Goal: Find specific page/section: Find specific page/section

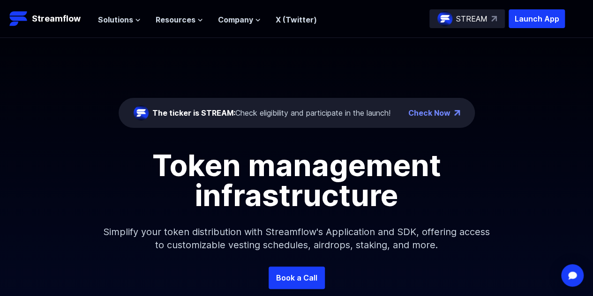
click at [170, 160] on h1 "Token management infrastructure" at bounding box center [297, 181] width 422 height 60
click at [185, 19] on span "Resources" at bounding box center [176, 19] width 40 height 11
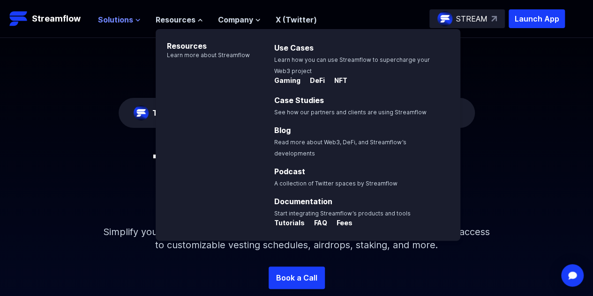
click at [135, 17] on icon at bounding box center [138, 20] width 6 height 6
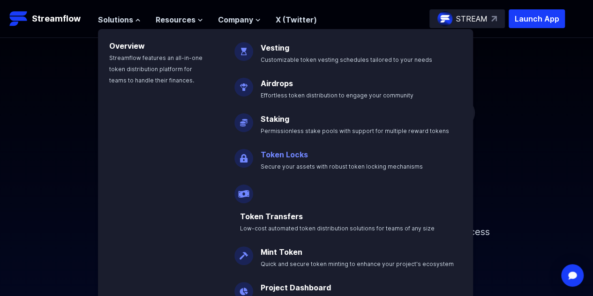
click at [303, 153] on link "Token Locks" at bounding box center [284, 154] width 47 height 9
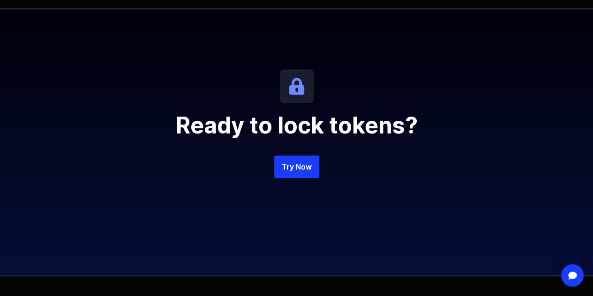
scroll to position [2026, 0]
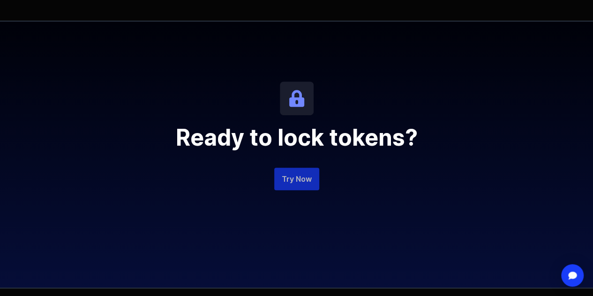
click at [289, 190] on link "Try Now" at bounding box center [296, 179] width 45 height 23
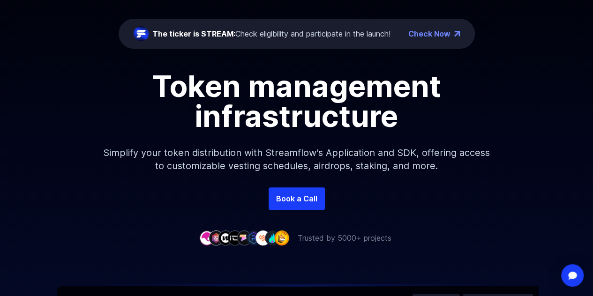
scroll to position [79, 0]
